Goal: Task Accomplishment & Management: Manage account settings

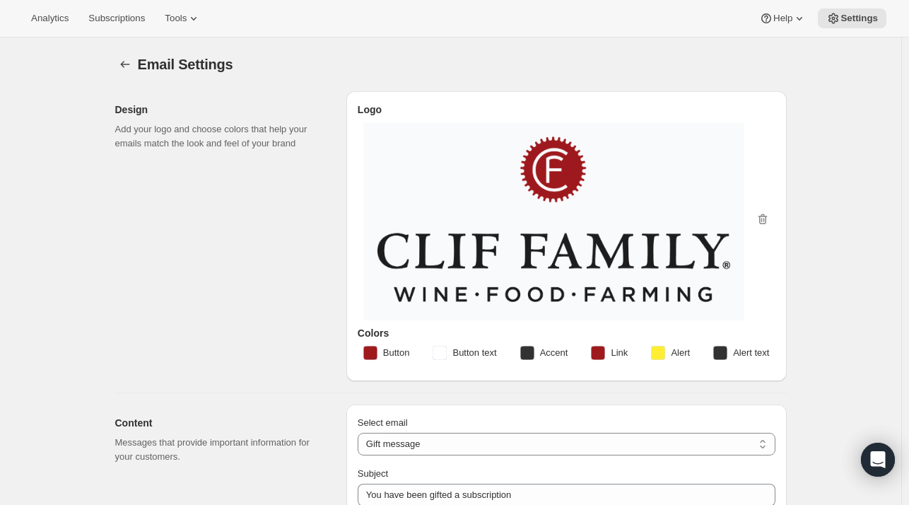
select select "giftedMessage"
select select "subscription-status-changed_reactivated"
click at [118, 280] on div "Design Add your logo and choose colors that help your emails match the look and…" at bounding box center [225, 236] width 220 height 290
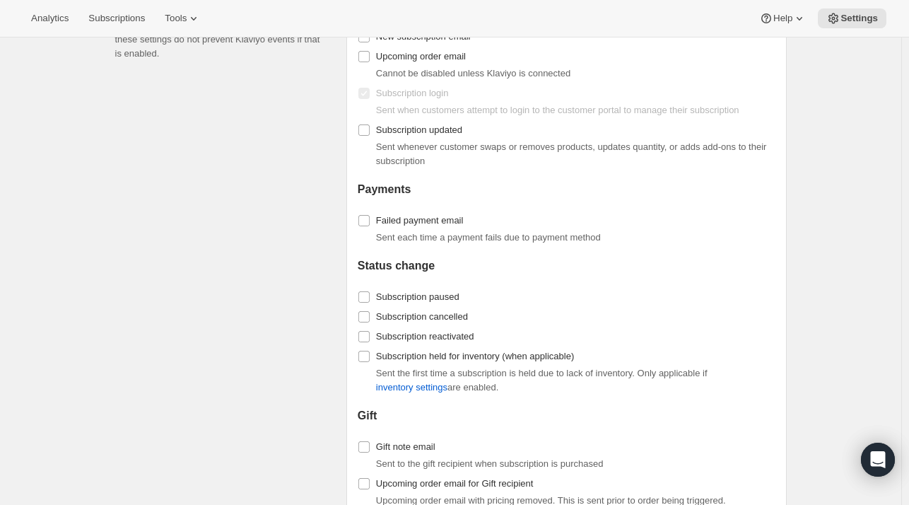
scroll to position [1650, 0]
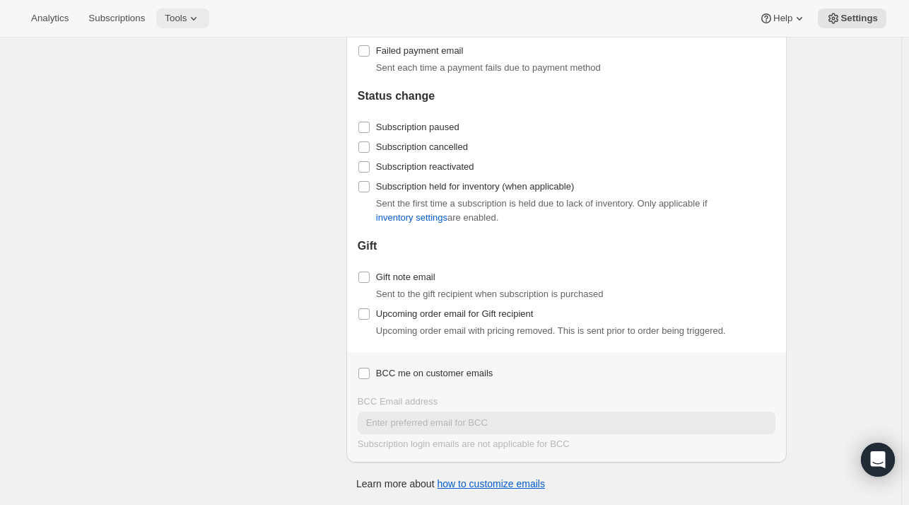
click at [181, 23] on span "Tools" at bounding box center [176, 18] width 22 height 11
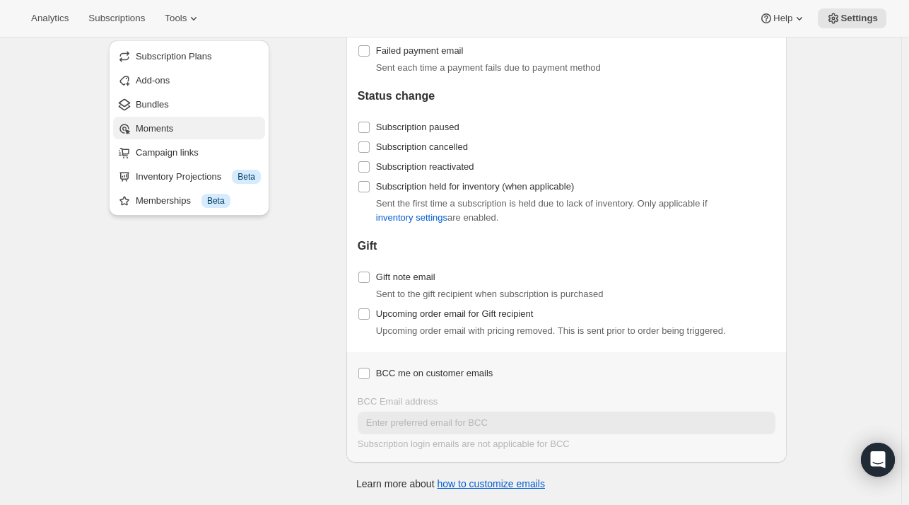
click at [153, 123] on span "Moments" at bounding box center [154, 128] width 37 height 11
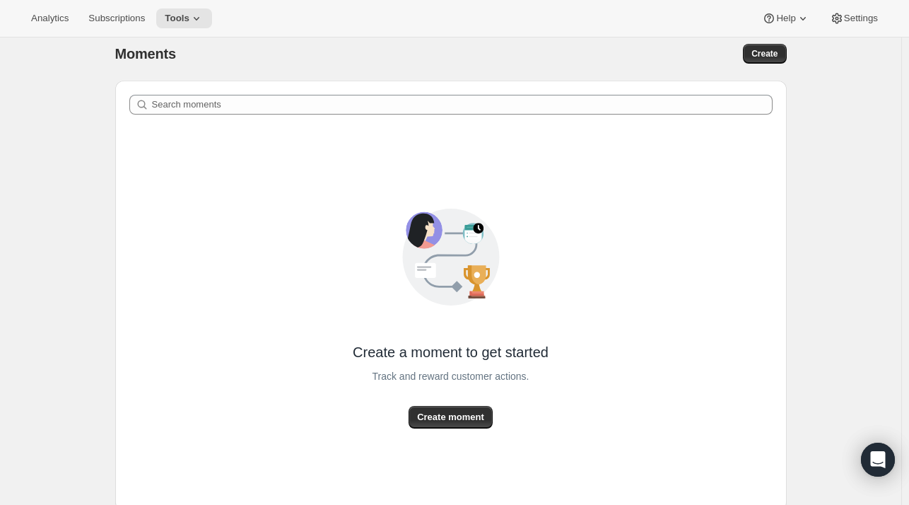
scroll to position [11, 0]
click at [185, 27] on button "Tools" at bounding box center [184, 18] width 56 height 20
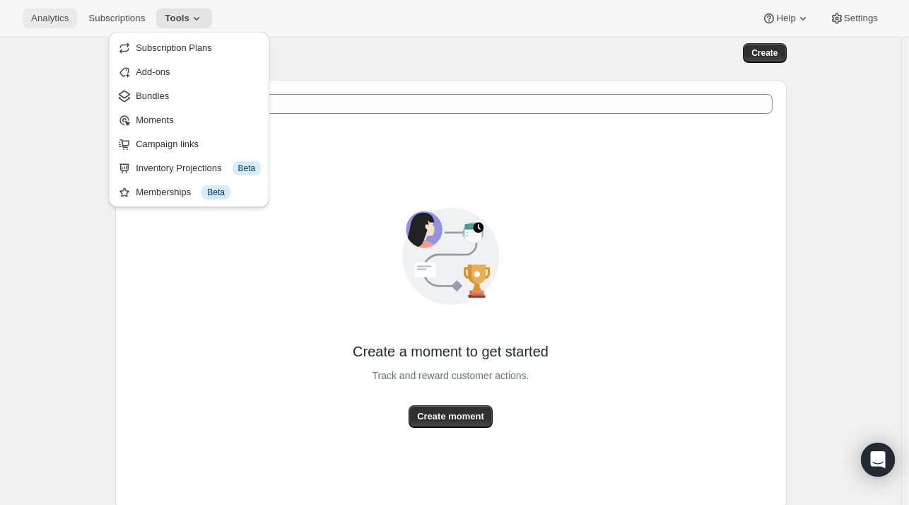
click at [62, 16] on span "Analytics" at bounding box center [49, 18] width 37 height 11
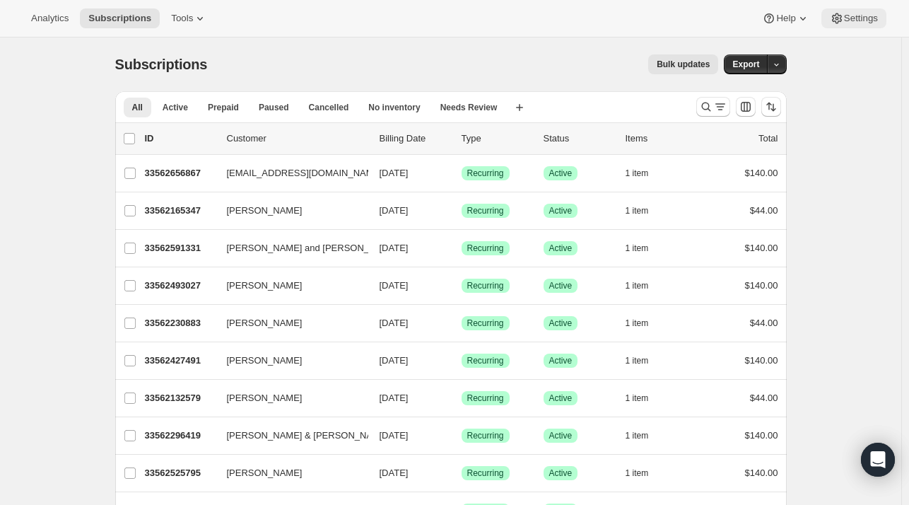
click at [882, 16] on button "Settings" at bounding box center [853, 18] width 65 height 20
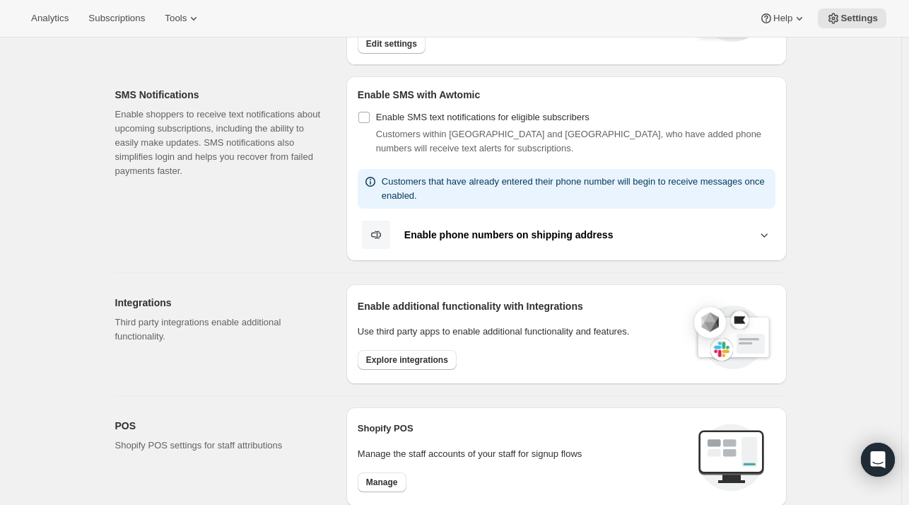
scroll to position [410, 0]
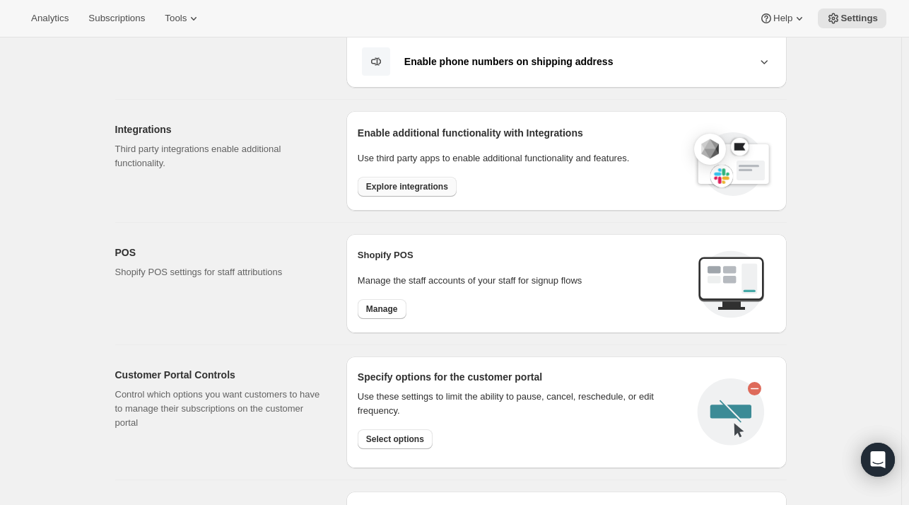
click at [416, 185] on span "Explore integrations" at bounding box center [407, 186] width 82 height 11
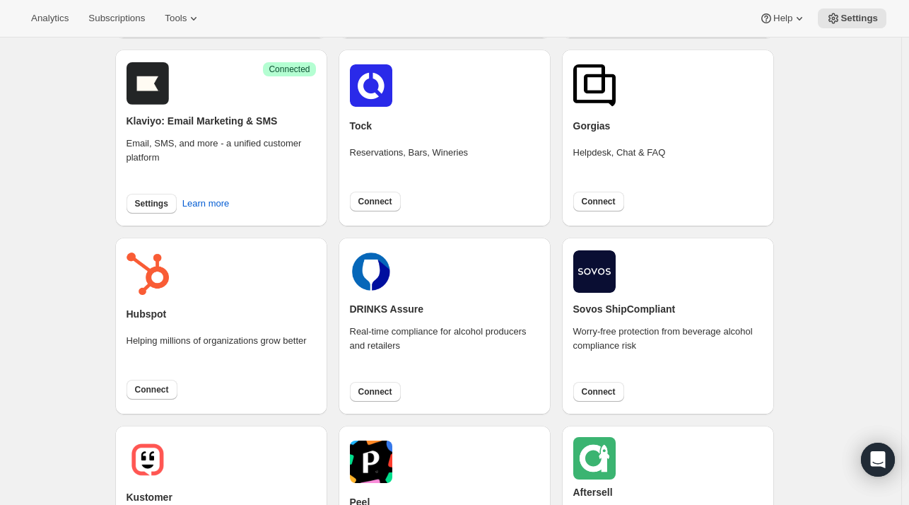
scroll to position [260, 0]
click at [153, 200] on span "Settings" at bounding box center [151, 204] width 33 height 11
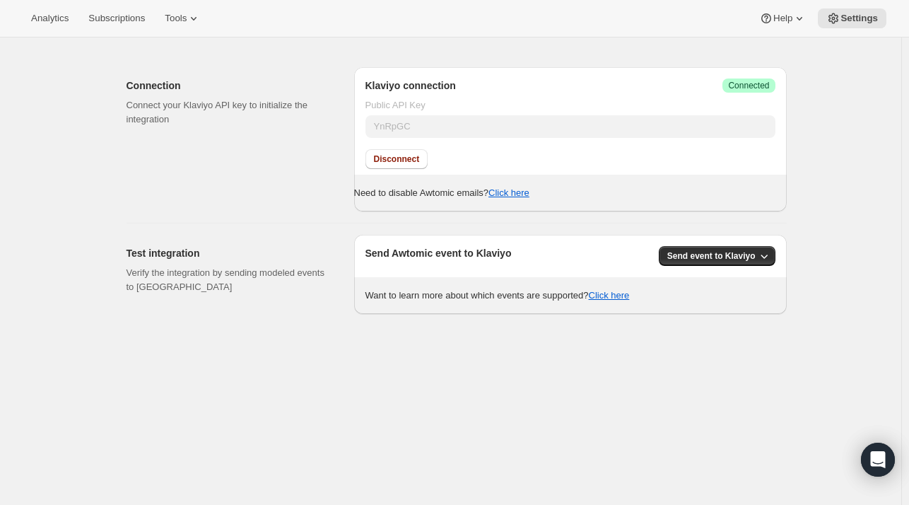
scroll to position [36, 0]
click at [616, 293] on button "Click here" at bounding box center [609, 294] width 41 height 11
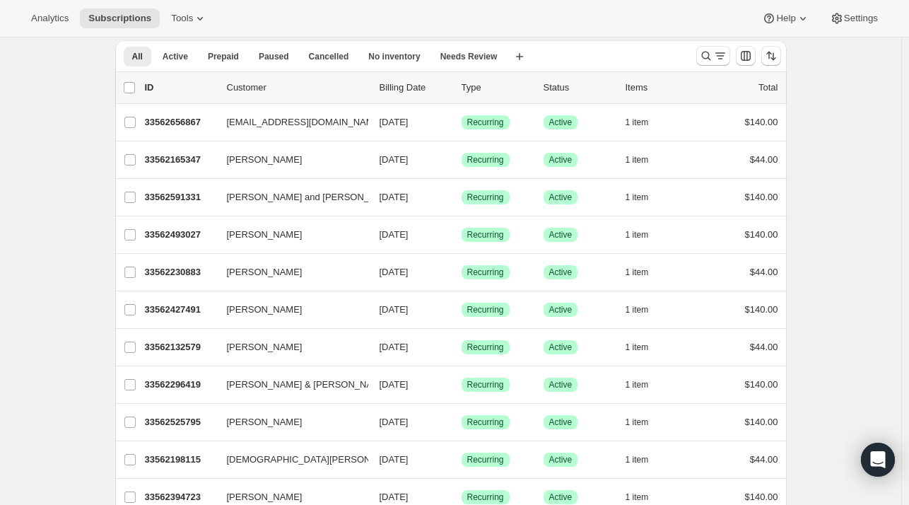
scroll to position [50, 0]
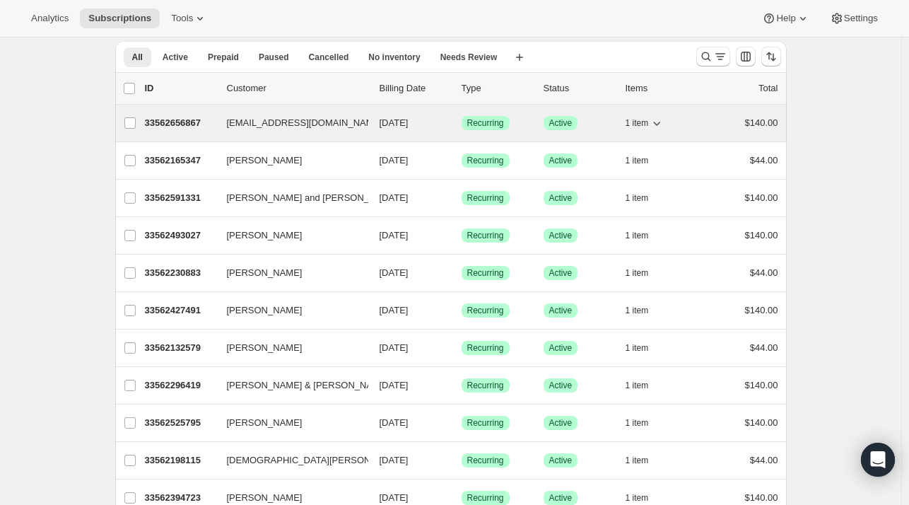
click at [298, 122] on span "kobrien1989@gmail.com" at bounding box center [305, 123] width 156 height 14
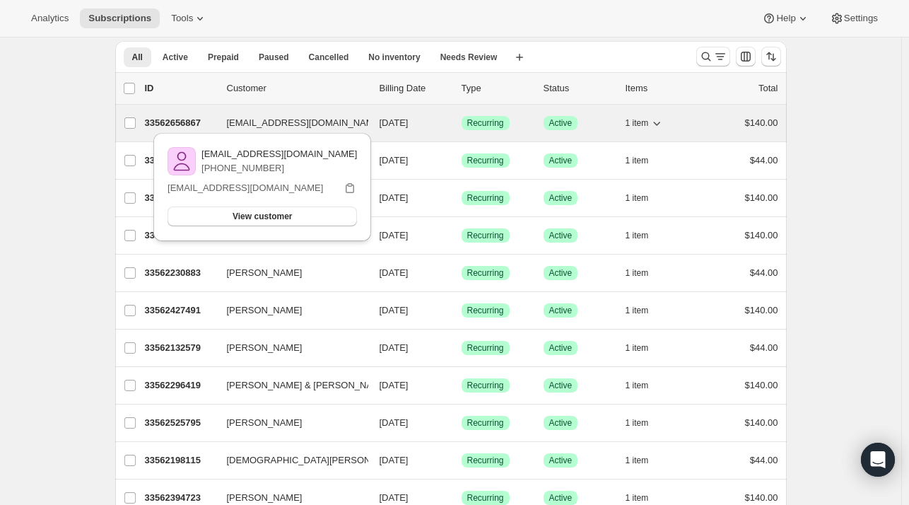
click at [409, 124] on span "08/13/2025" at bounding box center [394, 122] width 29 height 11
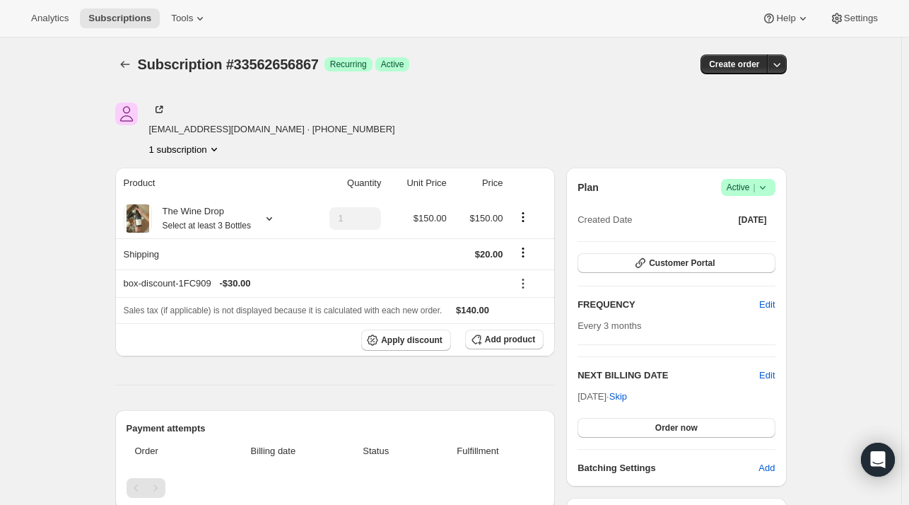
click at [223, 129] on span "kobrien1989@gmail.com · +17183509973" at bounding box center [272, 129] width 246 height 14
drag, startPoint x: 258, startPoint y: 129, endPoint x: 151, endPoint y: 126, distance: 107.5
click at [151, 126] on div "kobrien1989@gmail.com · +17183509973 1 subscription" at bounding box center [350, 130] width 470 height 54
copy span "kobrien1989@gmail.com"
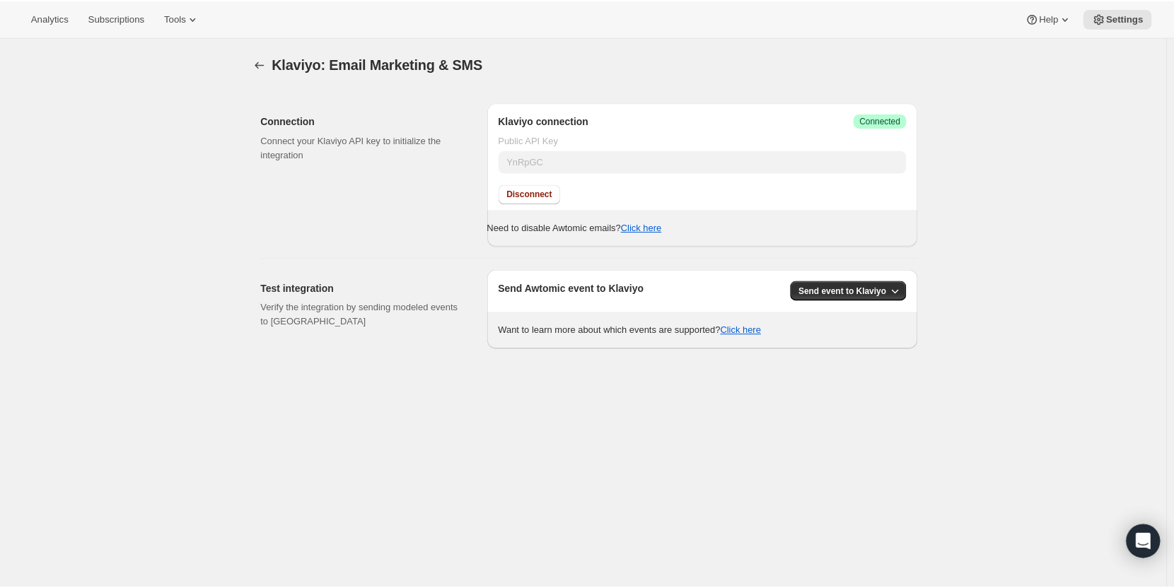
scroll to position [36, 0]
